Goal: Navigation & Orientation: Find specific page/section

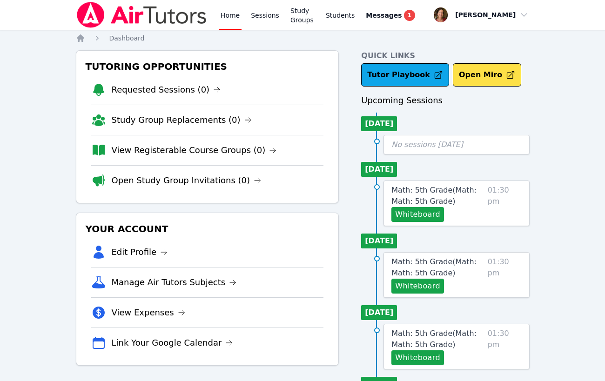
click at [232, 17] on link "Home" at bounding box center [230, 15] width 23 height 30
